Goal: Find specific page/section: Locate a particular part of the current website

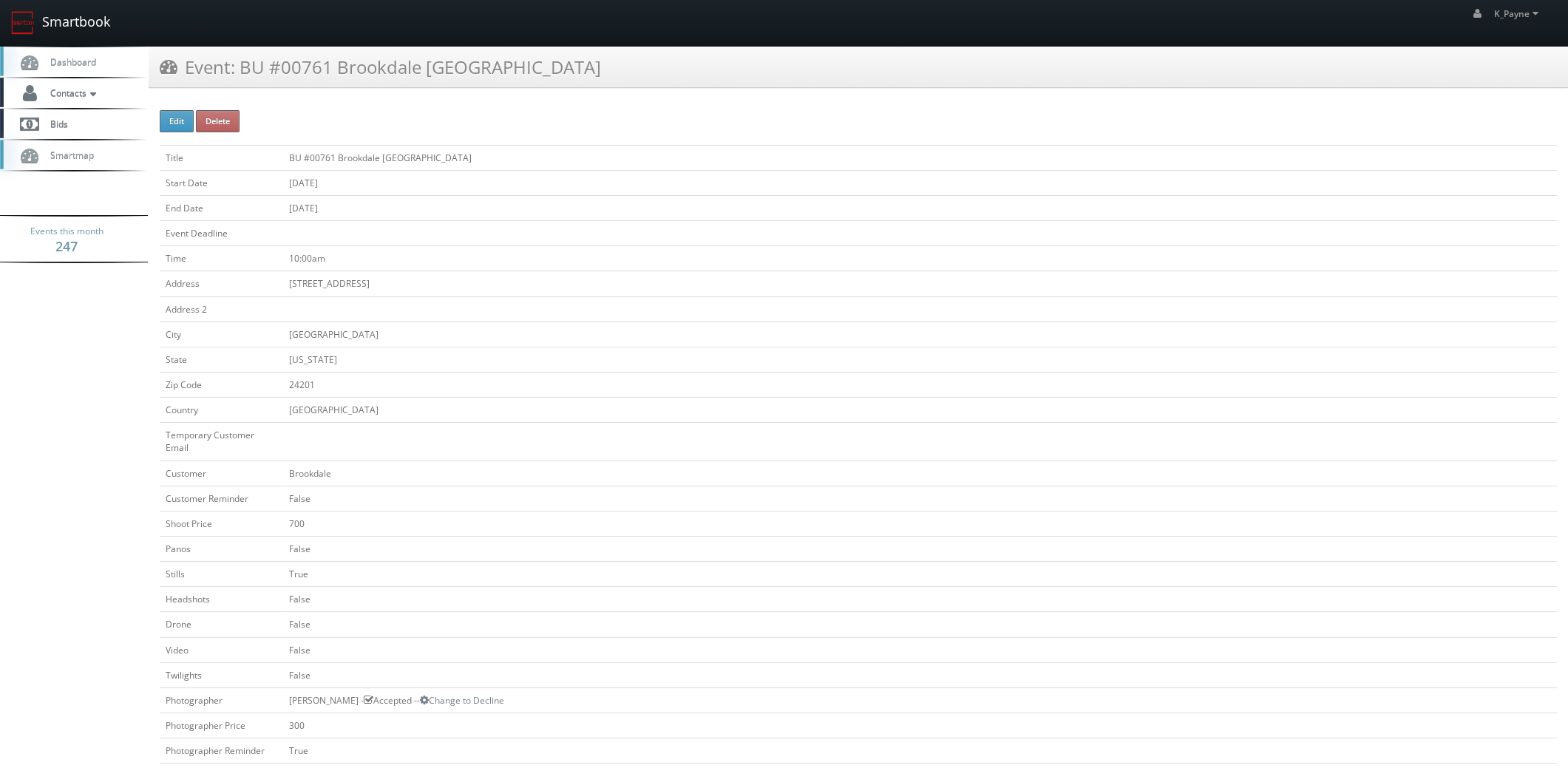
click at [55, 25] on link "Smartbook" at bounding box center [60, 23] width 122 height 46
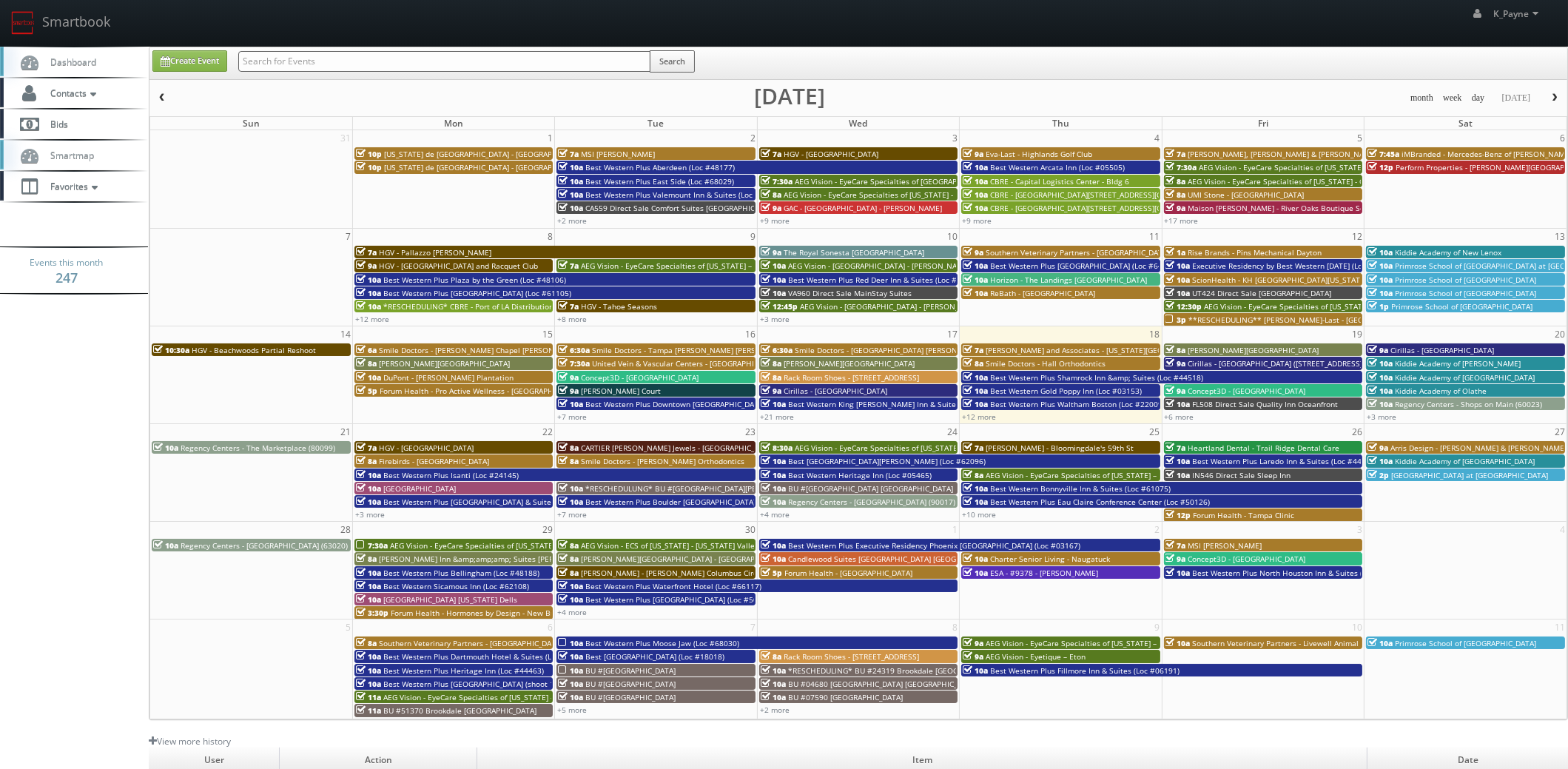
drag, startPoint x: 0, startPoint y: 0, endPoint x: 447, endPoint y: 65, distance: 451.7
click at [447, 65] on input "text" at bounding box center [444, 61] width 412 height 20
type input "laurel"
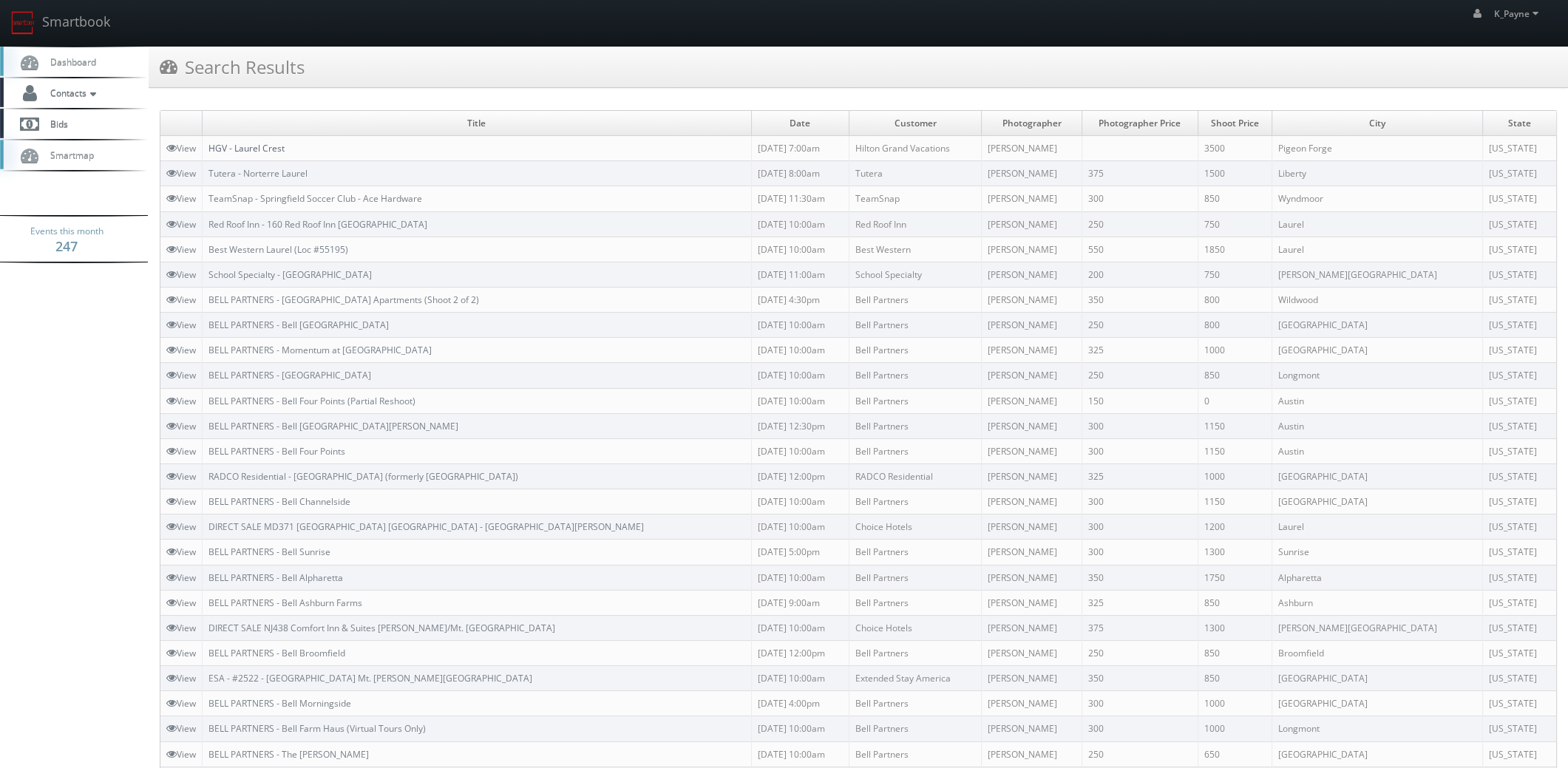
click at [261, 147] on link "HGV - Laurel Crest" at bounding box center [247, 148] width 76 height 12
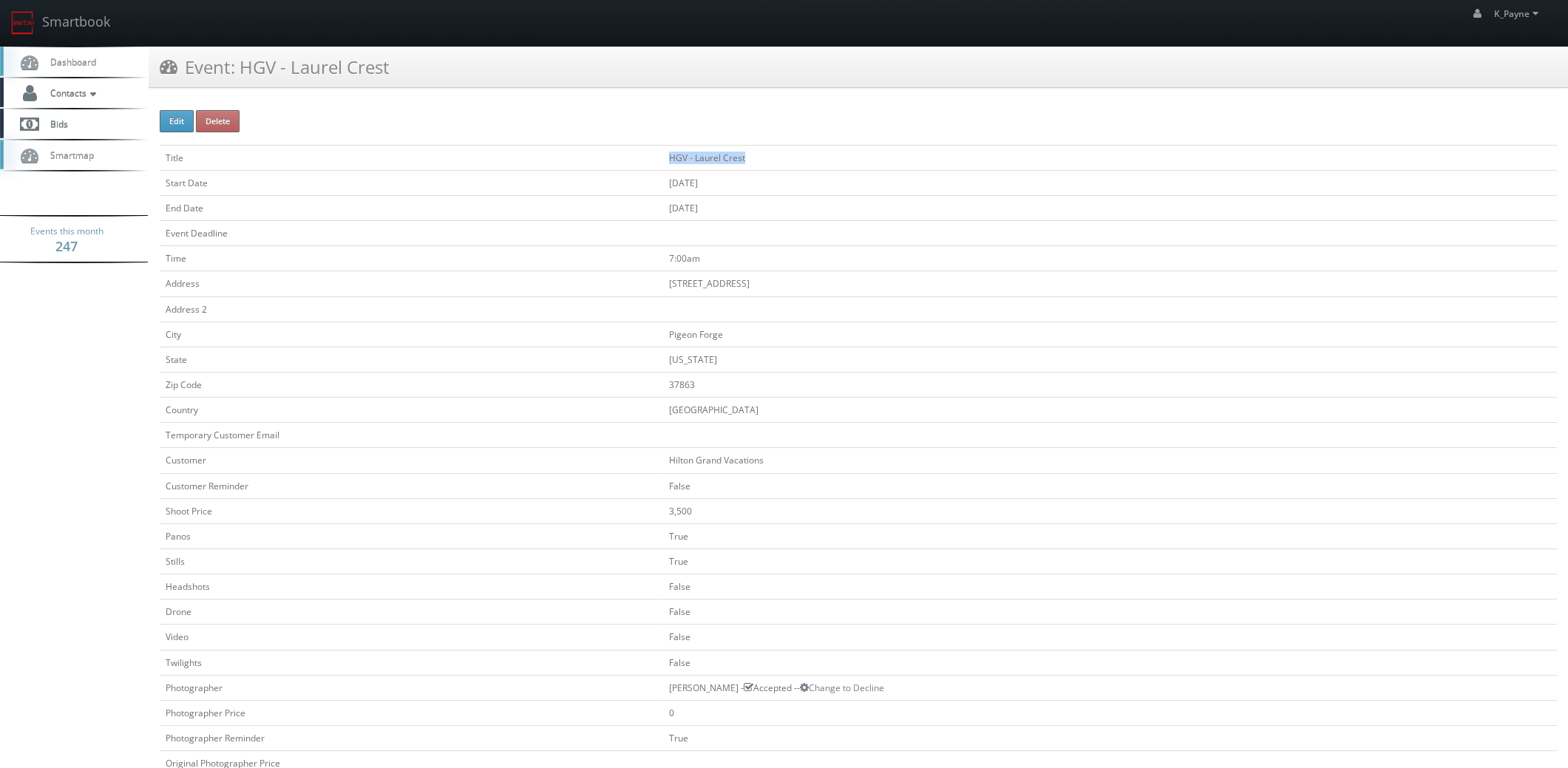
drag, startPoint x: 766, startPoint y: 155, endPoint x: 658, endPoint y: 157, distance: 108.0
click at [658, 157] on tr "Title HGV - Laurel Crest" at bounding box center [858, 157] width 1397 height 25
copy tr "HGV - Laurel Crest"
